Goal: Task Accomplishment & Management: Use online tool/utility

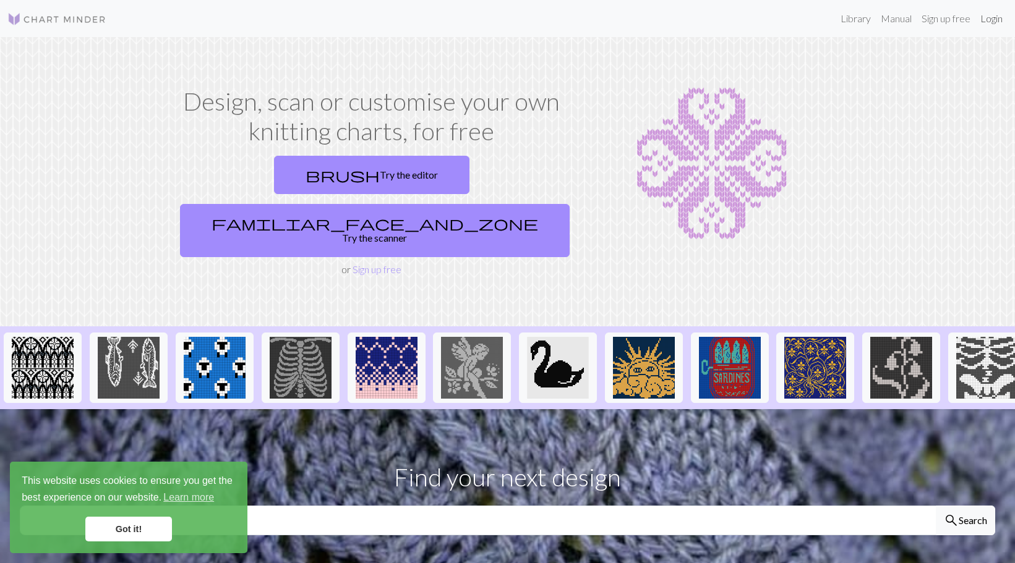
click at [986, 20] on link "Login" at bounding box center [991, 18] width 32 height 25
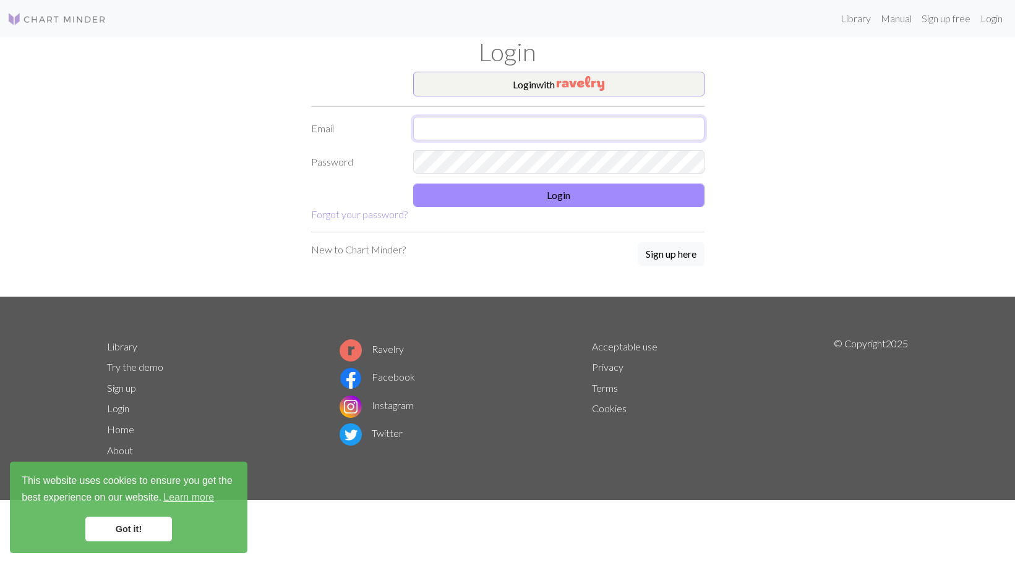
type input "[PERSON_NAME][EMAIL_ADDRESS][PERSON_NAME][DOMAIN_NAME]"
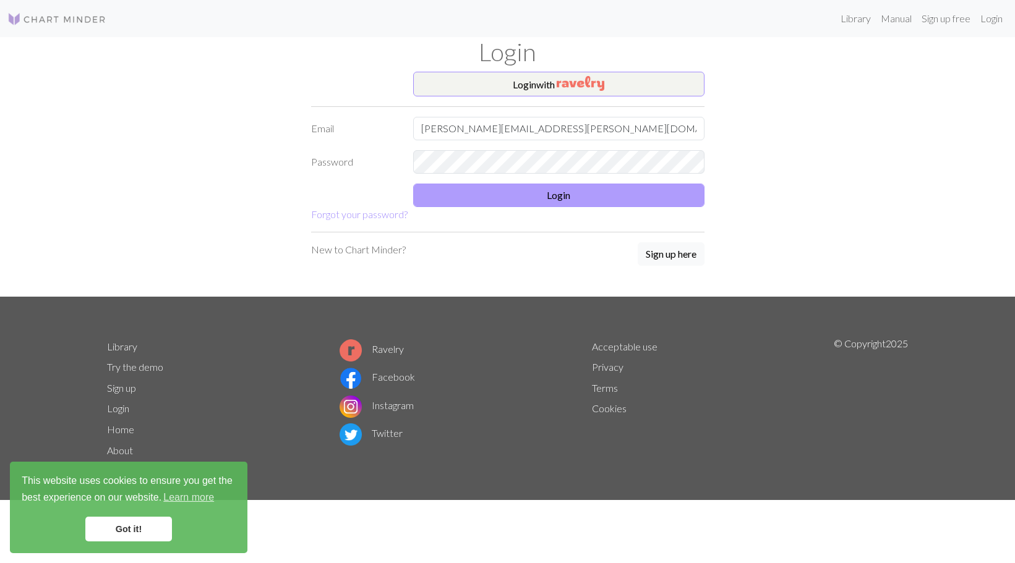
click at [575, 186] on button "Login" at bounding box center [558, 196] width 291 height 24
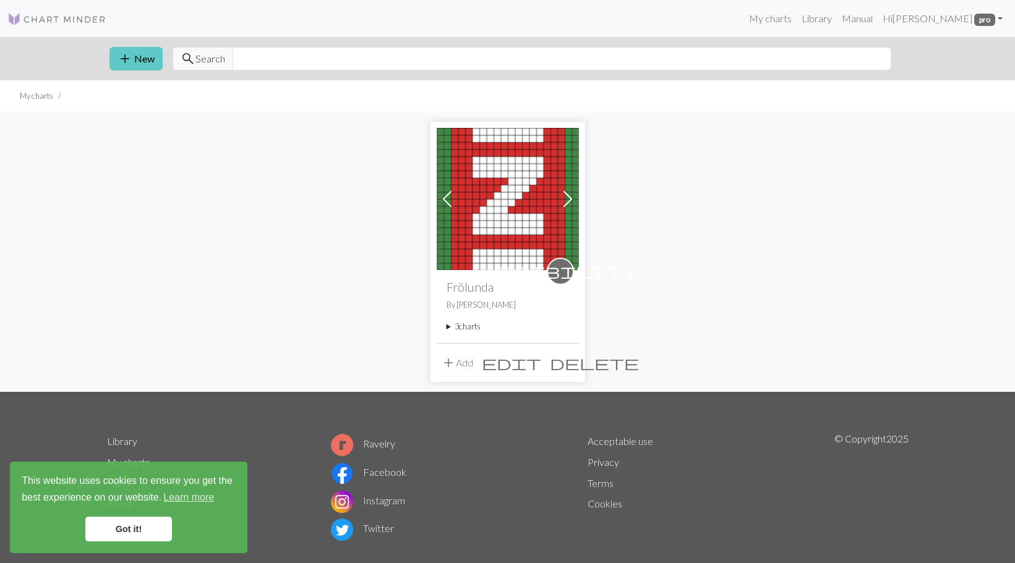
click at [136, 58] on button "add New" at bounding box center [135, 59] width 53 height 24
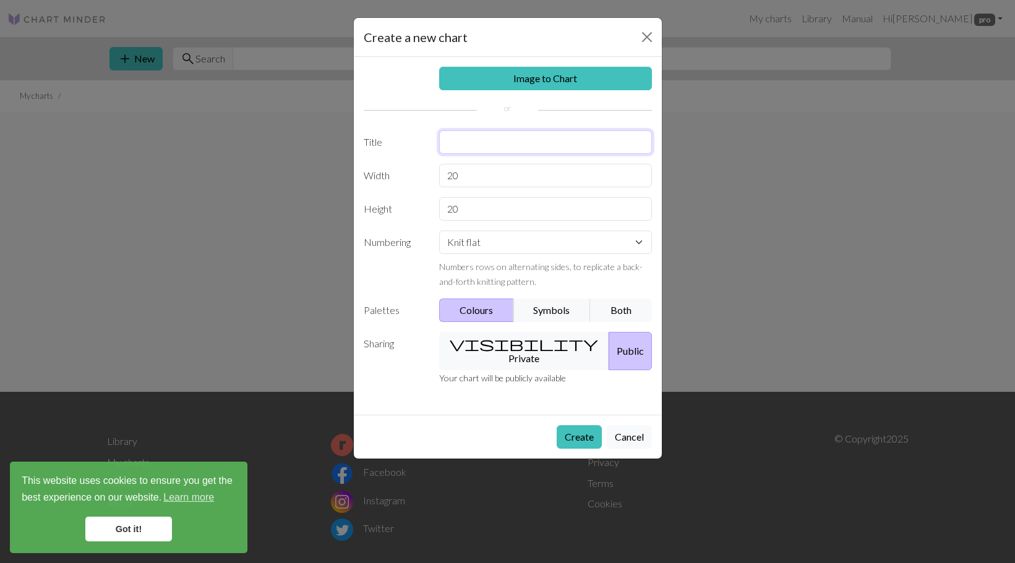
click at [546, 137] on input "text" at bounding box center [545, 143] width 213 height 24
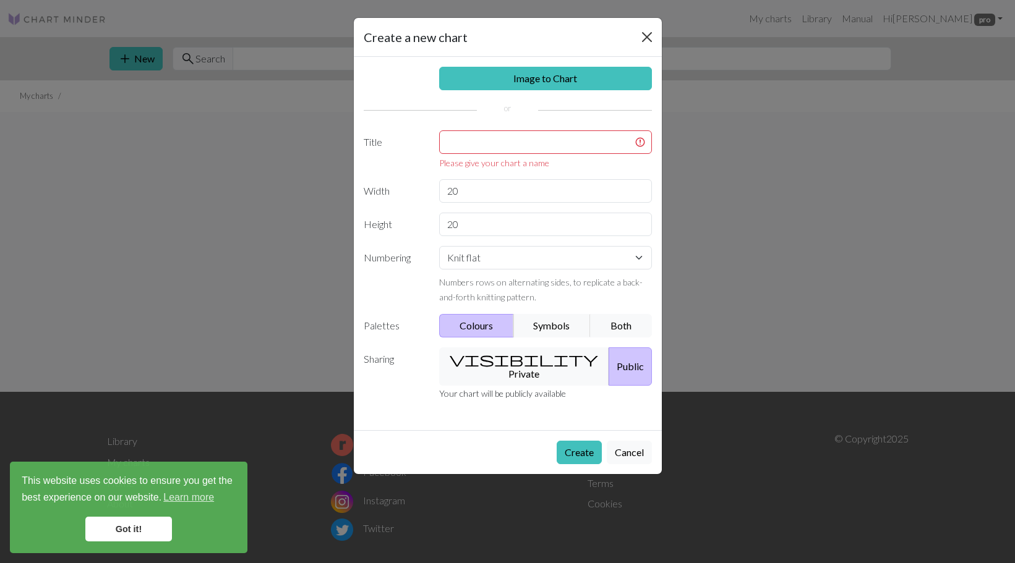
click at [643, 36] on button "Close" at bounding box center [647, 37] width 20 height 20
